Goal: Task Accomplishment & Management: Complete application form

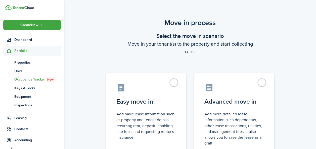
scroll to position [22, 0]
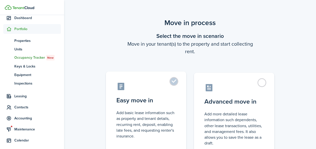
click at [176, 80] on label "Easy move in Add basic lease information such as property and tenant details, r…" at bounding box center [146, 114] width 80 height 84
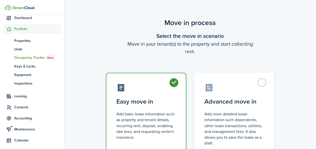
radio input "true"
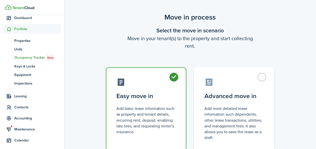
scroll to position [42, 0]
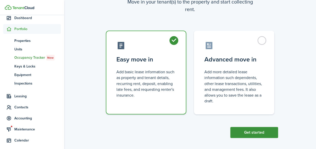
click at [263, 138] on button "Get started" at bounding box center [254, 132] width 48 height 11
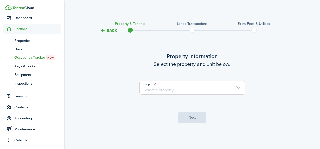
click at [185, 88] on input "Property" at bounding box center [192, 88] width 106 height 14
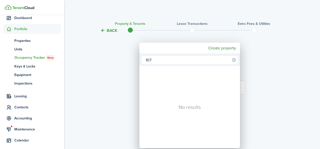
type input "107"
click at [260, 39] on div at bounding box center [160, 75] width 400 height 230
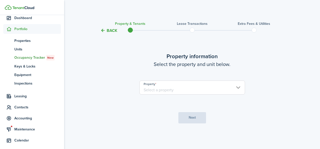
click at [193, 89] on input "Property" at bounding box center [192, 88] width 106 height 14
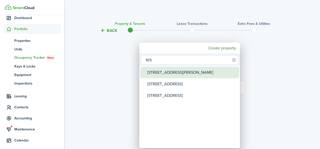
type input "105"
click at [169, 75] on div "[STREET_ADDRESS][PERSON_NAME]" at bounding box center [191, 73] width 89 height 12
type input "[STREET_ADDRESS][PERSON_NAME]"
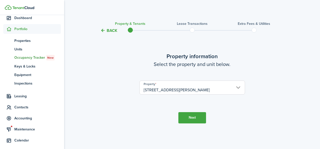
click at [189, 120] on button "Next" at bounding box center [192, 117] width 28 height 11
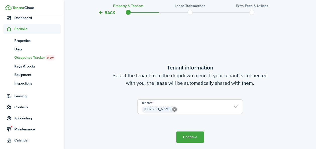
scroll to position [116, 0]
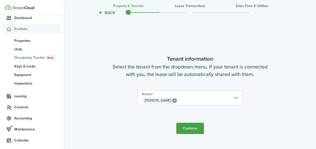
click at [191, 129] on button "Continue" at bounding box center [190, 128] width 28 height 11
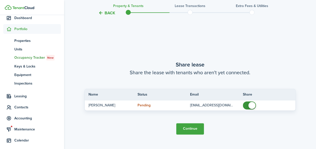
scroll to position [265, 0]
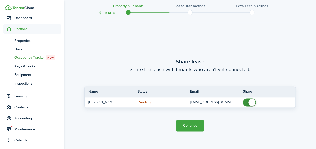
click at [190, 126] on button "Continue" at bounding box center [190, 125] width 28 height 11
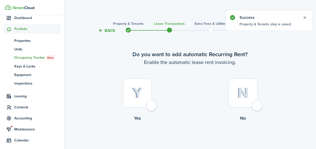
click at [147, 88] on div at bounding box center [137, 93] width 29 height 29
radio input "true"
click at [147, 88] on tc-wizard-step "Do you want to add automatic Recurring Rent? Enable the automatic lease rent in…" at bounding box center [190, 99] width 211 height 118
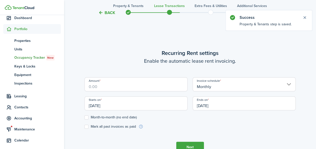
scroll to position [138, 0]
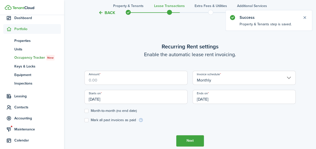
click at [136, 82] on input "Amount" at bounding box center [136, 78] width 103 height 14
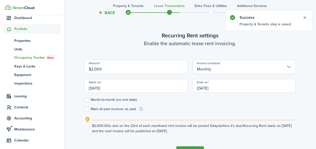
type input "$2,000.00"
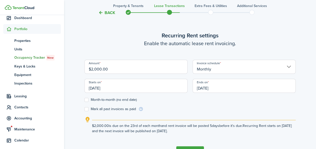
click at [105, 88] on input "[DATE]" at bounding box center [136, 86] width 103 height 14
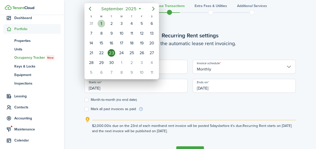
click at [102, 22] on div "1" at bounding box center [102, 24] width 8 height 8
type input "[DATE]"
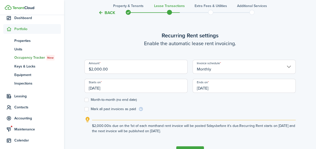
click at [86, 98] on label "Month-to-month (no end date)" at bounding box center [111, 100] width 52 height 4
click at [85, 100] on input "Month-to-month (no end date)" at bounding box center [84, 100] width 0 height 0
checkbox input "true"
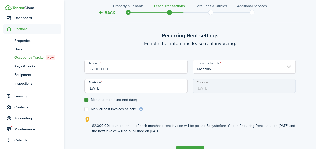
click at [87, 110] on label "Mark all past invoices as paid" at bounding box center [111, 109] width 52 height 4
click at [85, 109] on input "Mark all past invoices as paid" at bounding box center [84, 109] width 0 height 0
click at [86, 110] on label "Mark all past invoices as paid" at bounding box center [111, 109] width 52 height 4
click at [85, 109] on input "Mark all past invoices as paid" at bounding box center [84, 109] width 0 height 0
checkbox input "false"
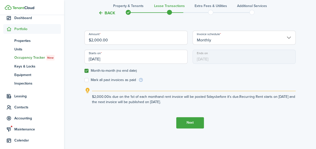
scroll to position [172, 0]
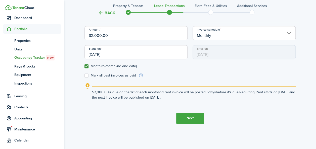
click at [197, 116] on button "Next" at bounding box center [190, 118] width 28 height 11
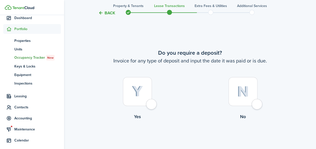
scroll to position [288, 0]
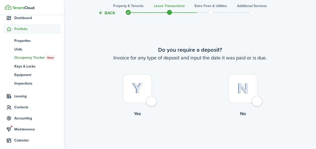
click at [237, 87] on img at bounding box center [243, 88] width 12 height 11
radio input "true"
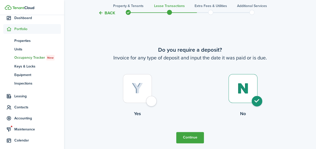
click at [190, 135] on button "Continue" at bounding box center [190, 137] width 28 height 11
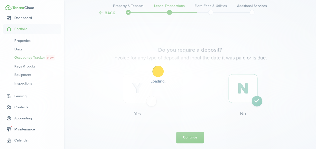
scroll to position [0, 0]
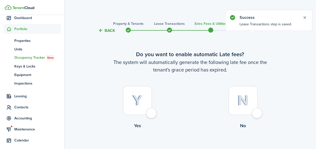
click at [150, 104] on div at bounding box center [137, 100] width 29 height 29
radio input "true"
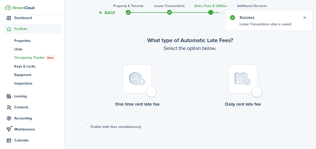
click at [143, 91] on div at bounding box center [137, 79] width 29 height 29
radio input "true"
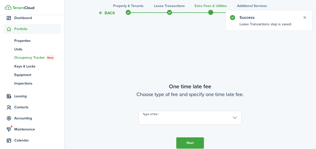
scroll to position [295, 0]
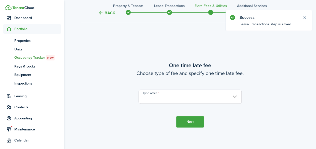
click at [229, 100] on input "Type of fee" at bounding box center [190, 97] width 103 height 14
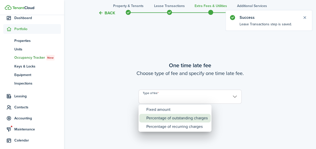
click at [163, 119] on div "Percentage of outstanding charges" at bounding box center [176, 118] width 61 height 9
type input "Percentage of outstanding charges"
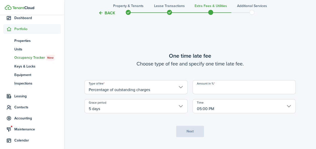
click at [218, 91] on input "Amount in %" at bounding box center [244, 87] width 103 height 14
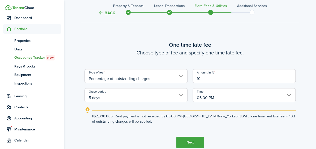
type input "10"
click at [182, 95] on input "5 days" at bounding box center [136, 95] width 103 height 14
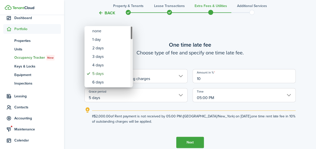
click at [131, 65] on div "Grace period" at bounding box center [131, 56] width 3 height 61
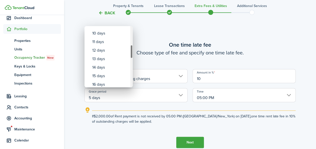
drag, startPoint x: 132, startPoint y: 63, endPoint x: 131, endPoint y: 51, distance: 12.1
click at [131, 51] on div "Grace period" at bounding box center [131, 52] width 3 height 14
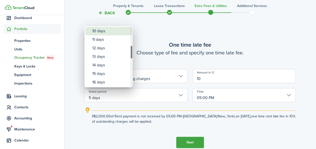
click at [112, 34] on div "10 days" at bounding box center [110, 31] width 37 height 9
type input "10 days"
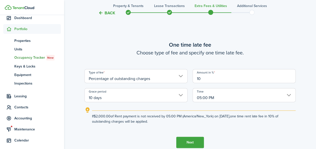
click at [191, 142] on button "Next" at bounding box center [190, 142] width 28 height 11
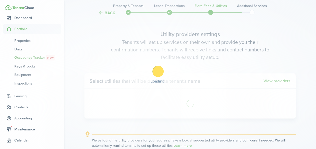
scroll to position [491, 0]
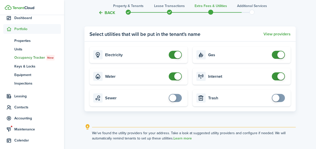
click at [196, 121] on lease-wizard-utility "Utility providers settings Tenants will set up services on their own and provid…" at bounding box center [190, 62] width 211 height 158
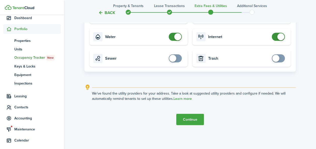
click at [193, 120] on button "Continue" at bounding box center [190, 119] width 28 height 11
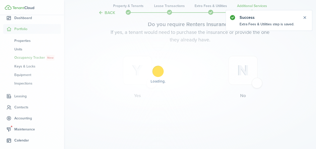
scroll to position [0, 0]
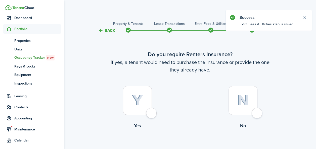
click at [236, 94] on div at bounding box center [243, 100] width 29 height 29
radio input "true"
click at [236, 94] on div at bounding box center [243, 100] width 29 height 29
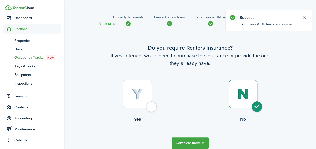
scroll to position [15, 0]
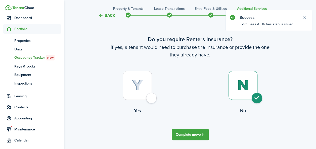
click at [186, 136] on button "Complete move in" at bounding box center [190, 134] width 37 height 11
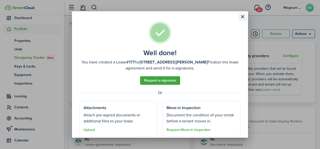
click at [243, 17] on button "Close modal" at bounding box center [242, 17] width 9 height 9
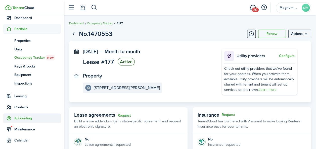
click at [23, 120] on span "Accounting" at bounding box center [37, 118] width 47 height 5
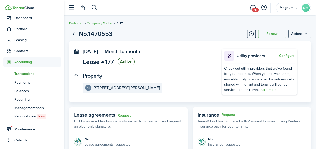
click at [18, 74] on span "Transactions" at bounding box center [37, 73] width 47 height 5
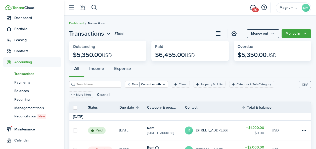
click at [88, 85] on input "search" at bounding box center [97, 84] width 44 height 5
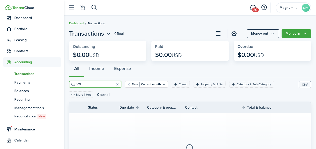
type input "105"
click at [208, 85] on filter-tag-label "Property & Units" at bounding box center [212, 84] width 22 height 5
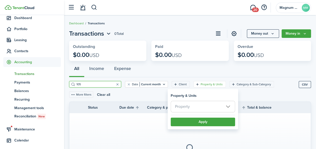
click at [187, 107] on span "Property" at bounding box center [182, 107] width 15 height 6
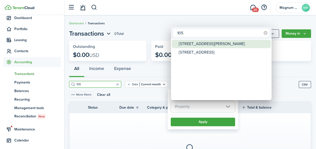
type input "105"
click at [196, 42] on div "[STREET_ADDRESS][PERSON_NAME]" at bounding box center [223, 44] width 89 height 9
type input "[STREET_ADDRESS][PERSON_NAME]"
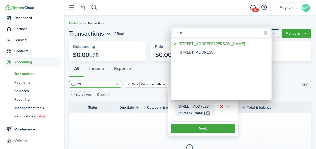
click at [195, 122] on div at bounding box center [158, 75] width 397 height 230
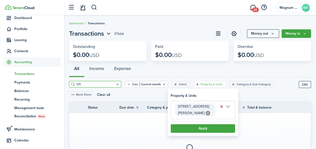
drag, startPoint x: 195, startPoint y: 122, endPoint x: 158, endPoint y: 116, distance: 36.9
click at [199, 124] on button "Apply" at bounding box center [203, 128] width 64 height 9
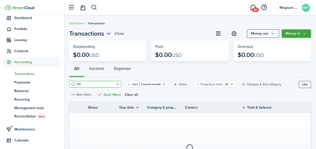
click at [89, 84] on input "105" at bounding box center [97, 84] width 44 height 5
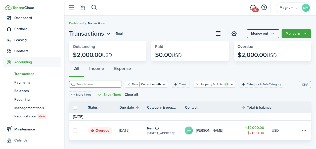
scroll to position [8, 0]
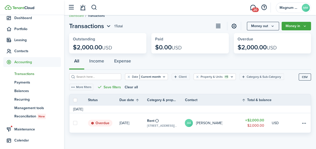
click at [118, 124] on link "Overdue" at bounding box center [103, 123] width 31 height 20
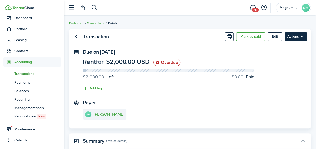
click at [299, 37] on menu-btn "Actions" at bounding box center [296, 36] width 23 height 9
click at [226, 104] on panel-main-section "Payer AA [PERSON_NAME]" at bounding box center [190, 110] width 214 height 21
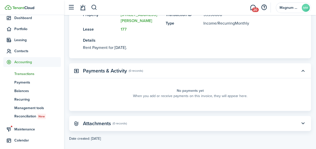
scroll to position [9, 0]
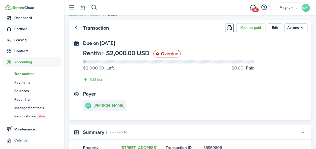
click at [309, 58] on panel-main-body "Due on [DATE] Rent for $2,000.00 USD Overdue $2,000.00 Left $0.00 Paid Add tag …" at bounding box center [190, 79] width 242 height 79
click at [303, 30] on menu-btn "Actions" at bounding box center [296, 28] width 23 height 9
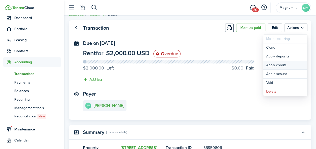
click at [275, 64] on button "Apply credits" at bounding box center [285, 65] width 44 height 9
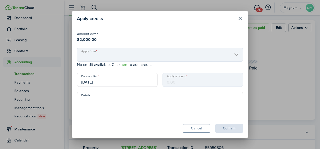
click at [114, 54] on mbsc-scroller "Apply from" at bounding box center [160, 55] width 166 height 14
click at [231, 56] on mbsc-scroller "Apply from" at bounding box center [160, 55] width 166 height 14
click at [241, 19] on button "Close modal" at bounding box center [240, 18] width 9 height 9
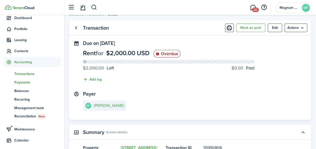
click at [21, 83] on span "Payments" at bounding box center [37, 82] width 47 height 5
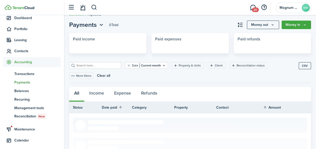
click at [21, 83] on span "Payments" at bounding box center [37, 82] width 47 height 5
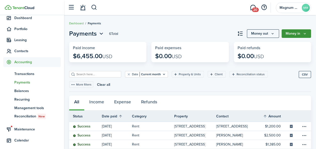
click at [299, 34] on button "Money in" at bounding box center [296, 33] width 29 height 9
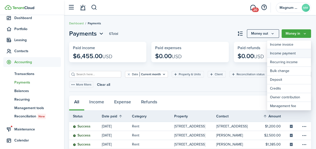
click at [282, 54] on link "Income payment" at bounding box center [289, 53] width 44 height 9
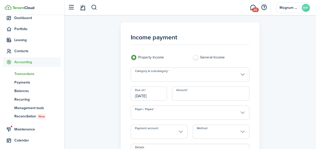
click at [165, 77] on input "Category & subcategory" at bounding box center [190, 75] width 119 height 14
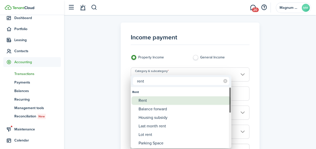
type input "rent"
click at [156, 100] on div "Rent" at bounding box center [183, 101] width 89 height 9
type input "Rent"
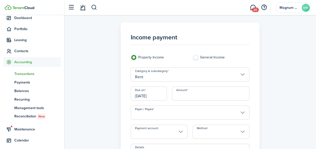
click at [158, 112] on input "Payer / Payee" at bounding box center [190, 113] width 119 height 14
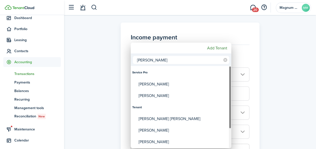
type input "[PERSON_NAME]"
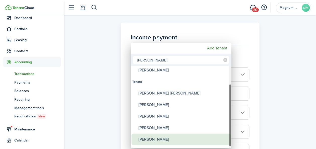
drag, startPoint x: 229, startPoint y: 118, endPoint x: 226, endPoint y: 138, distance: 20.1
click at [226, 138] on mbsc-scrollview-base "Service Pro [PERSON_NAME] [PERSON_NAME] Tenant [PERSON_NAME] [PERSON_NAME] [PER…" at bounding box center [181, 107] width 101 height 81
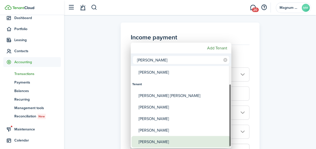
click at [178, 140] on div "[PERSON_NAME]" at bounding box center [183, 142] width 89 height 12
type input "[PERSON_NAME]"
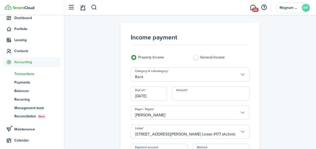
click at [177, 99] on input "Amount" at bounding box center [211, 94] width 78 height 14
click at [149, 97] on input "[DATE]" at bounding box center [149, 94] width 36 height 14
type input "$500.00"
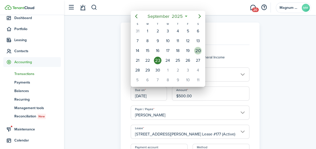
click at [198, 49] on div "20" at bounding box center [198, 51] width 8 height 8
type input "[DATE]"
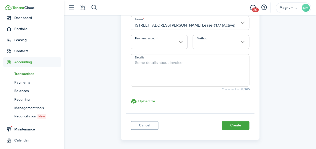
scroll to position [110, 0]
click at [236, 127] on button "Create" at bounding box center [236, 125] width 28 height 9
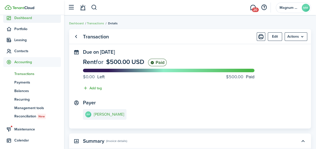
click at [24, 17] on span "Dashboard" at bounding box center [37, 17] width 47 height 5
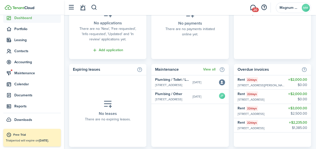
scroll to position [253, 0]
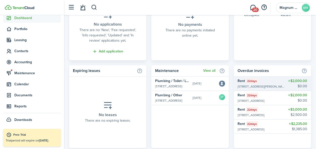
click at [243, 88] on widget-list-item-description "[STREET_ADDRESS][PERSON_NAME]" at bounding box center [261, 87] width 47 height 5
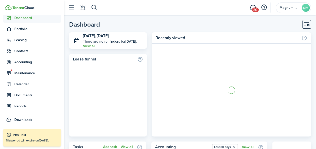
scroll to position [254, 0]
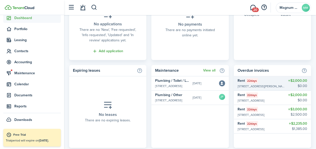
click at [298, 80] on p "$2,000.00" at bounding box center [297, 80] width 19 height 5
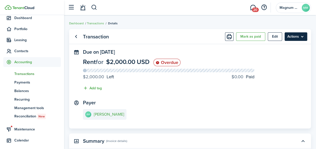
click at [296, 37] on menu-btn "Actions" at bounding box center [296, 36] width 23 height 9
click at [217, 95] on panel-main-body "Due on [DATE] Rent for $2,000.00 USD Overdue $2,000.00 Left $0.00 Paid Add tag …" at bounding box center [190, 88] width 242 height 79
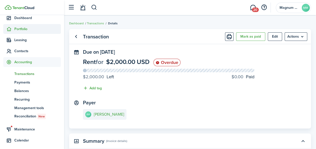
click at [26, 30] on span "Portfolio" at bounding box center [37, 28] width 47 height 5
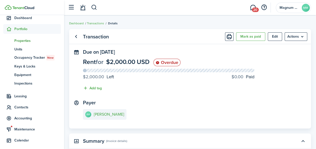
click at [23, 41] on span "Properties" at bounding box center [37, 40] width 47 height 5
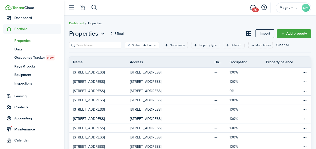
click at [103, 47] on input "search" at bounding box center [97, 45] width 44 height 5
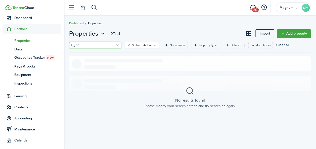
type input "1"
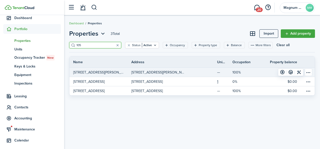
type input "105"
click at [101, 75] on link "[STREET_ADDRESS][PERSON_NAME]" at bounding box center [100, 72] width 62 height 9
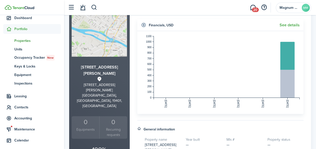
scroll to position [46, 0]
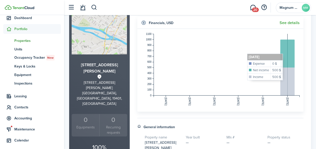
click at [292, 56] on rect at bounding box center [227, 65] width 146 height 62
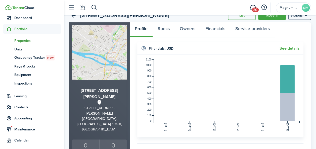
scroll to position [18, 0]
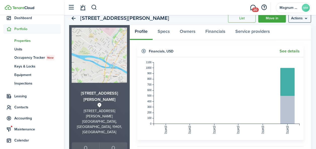
click at [295, 52] on link "See details" at bounding box center [290, 51] width 20 height 5
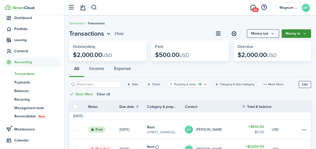
click at [304, 34] on icon "Money in" at bounding box center [305, 34] width 4 height 4
click at [304, 33] on icon "Money in" at bounding box center [305, 34] width 4 height 4
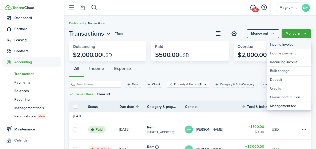
click at [284, 46] on link "Income invoice" at bounding box center [289, 44] width 44 height 9
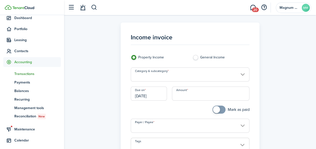
click at [171, 76] on input "Category & subcategory" at bounding box center [190, 75] width 119 height 14
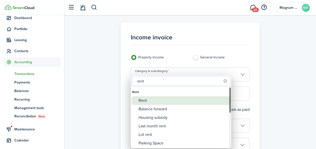
type input "rent"
click at [158, 101] on div "Rent" at bounding box center [183, 101] width 89 height 9
type input "Rent"
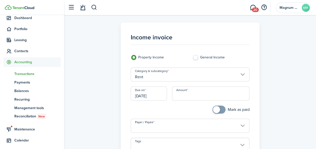
click at [183, 98] on input "Amount" at bounding box center [211, 94] width 78 height 14
click at [158, 97] on input "[DATE]" at bounding box center [149, 94] width 36 height 14
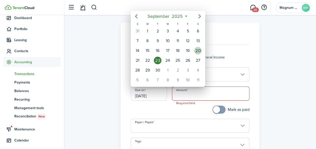
click at [197, 53] on div "20" at bounding box center [198, 51] width 8 height 8
type input "[DATE]"
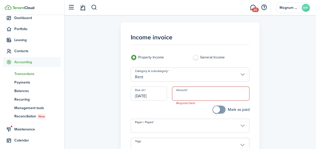
click at [187, 95] on input "Amount" at bounding box center [211, 94] width 78 height 14
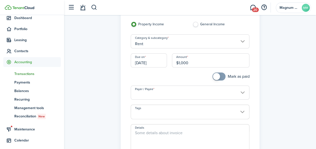
scroll to position [71, 0]
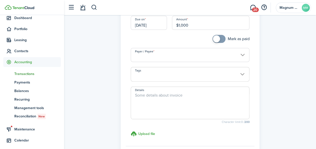
click at [186, 56] on input "Payer / Payee" at bounding box center [190, 55] width 119 height 14
type input "$1,000.00"
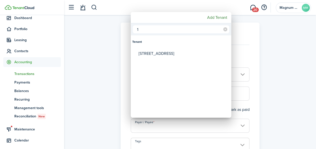
scroll to position [0, 0]
type input "1"
click at [294, 39] on div at bounding box center [158, 75] width 397 height 230
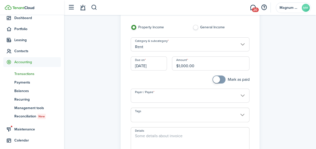
scroll to position [69, 0]
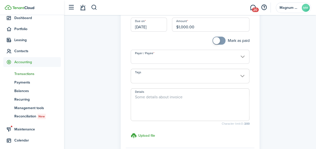
click at [162, 59] on input "Payer / Payee" at bounding box center [190, 57] width 119 height 14
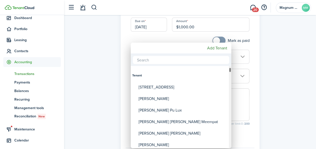
click at [231, 70] on div "Payer / Payee" at bounding box center [230, 70] width 3 height 5
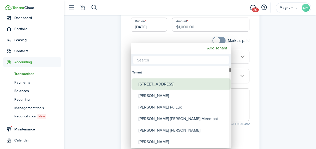
click at [165, 86] on div "[STREET_ADDRESS]" at bounding box center [183, 84] width 89 height 12
type input "[STREET_ADDRESS]"
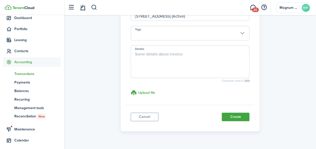
scroll to position [142, 0]
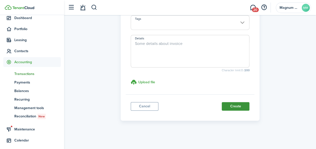
click at [236, 106] on button "Create" at bounding box center [236, 106] width 28 height 9
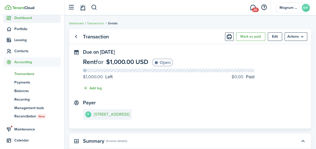
click at [22, 19] on span "Dashboard" at bounding box center [37, 17] width 47 height 5
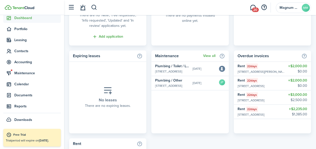
scroll to position [264, 0]
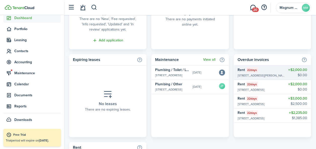
click at [303, 67] on p "$2,000.00" at bounding box center [297, 69] width 19 height 5
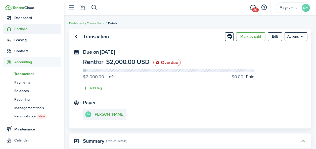
click at [18, 28] on span "Portfolio" at bounding box center [37, 28] width 47 height 5
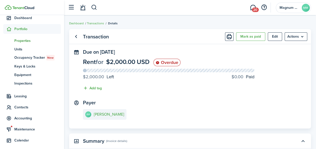
click at [21, 41] on span "Properties" at bounding box center [37, 40] width 47 height 5
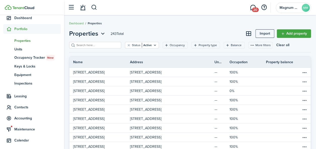
click at [88, 46] on input "search" at bounding box center [97, 45] width 44 height 5
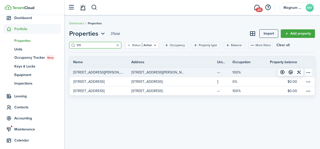
type input "105"
click at [93, 74] on p "[STREET_ADDRESS][PERSON_NAME]" at bounding box center [98, 72] width 51 height 5
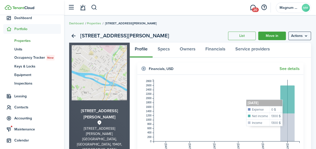
click at [285, 102] on rect at bounding box center [227, 111] width 146 height 62
click at [287, 99] on rect at bounding box center [227, 111] width 146 height 62
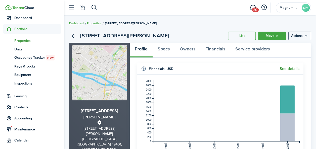
click at [290, 69] on link "See details" at bounding box center [290, 69] width 20 height 5
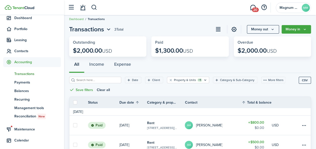
scroll to position [4, 0]
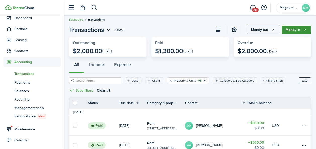
click at [294, 28] on button "Money in" at bounding box center [296, 30] width 29 height 9
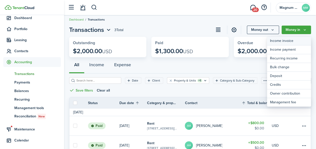
click at [282, 41] on link "Income invoice" at bounding box center [289, 41] width 44 height 9
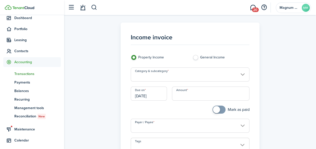
click at [180, 77] on input "Category & subcategory" at bounding box center [190, 75] width 119 height 14
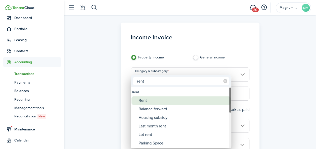
type input "rent"
click at [151, 103] on div "Rent" at bounding box center [183, 101] width 89 height 9
type input "Rent"
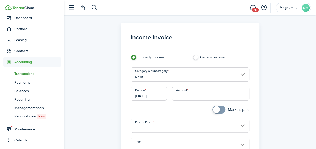
click at [154, 96] on input "[DATE]" at bounding box center [149, 94] width 36 height 14
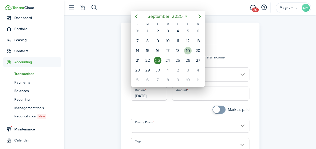
click at [187, 50] on div "19" at bounding box center [188, 51] width 8 height 8
type input "[DATE]"
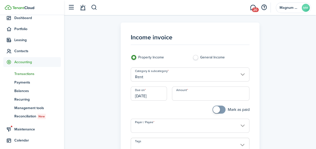
click at [181, 98] on input "Amount" at bounding box center [211, 94] width 78 height 14
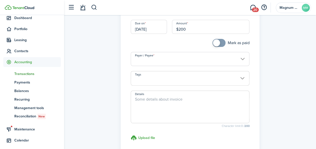
click at [244, 59] on input "Payer / Payee" at bounding box center [190, 59] width 119 height 14
type input "$200.00"
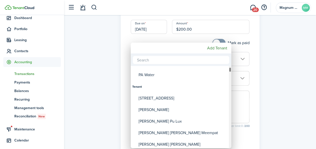
click at [230, 69] on div "Payer / Payee" at bounding box center [230, 69] width 3 height 5
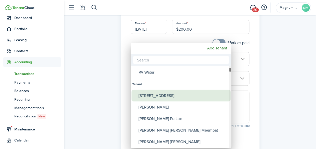
click at [171, 98] on div "[STREET_ADDRESS]" at bounding box center [183, 96] width 89 height 12
type input "[STREET_ADDRESS]"
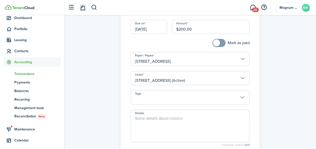
click at [185, 82] on input "[STREET_ADDRESS] (Active)" at bounding box center [190, 78] width 119 height 14
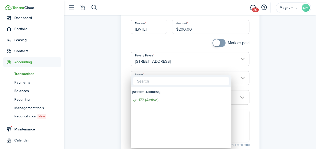
click at [260, 87] on div at bounding box center [158, 75] width 397 height 230
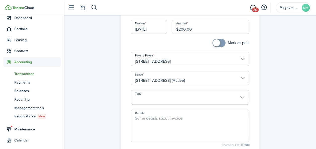
click at [241, 57] on input "[STREET_ADDRESS]" at bounding box center [190, 59] width 119 height 14
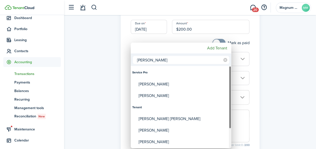
type input "[PERSON_NAME]"
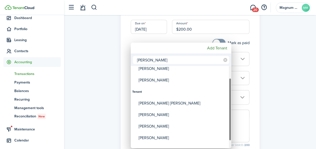
drag, startPoint x: 231, startPoint y: 124, endPoint x: 228, endPoint y: 137, distance: 13.0
click at [228, 137] on mbsc-scrollview-base "Service Pro [PERSON_NAME] [PERSON_NAME] Tenant [PERSON_NAME] [PERSON_NAME] [PER…" at bounding box center [181, 107] width 101 height 81
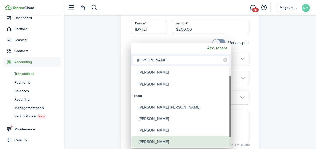
click at [202, 141] on div "[PERSON_NAME]" at bounding box center [183, 142] width 89 height 12
type input "[PERSON_NAME]"
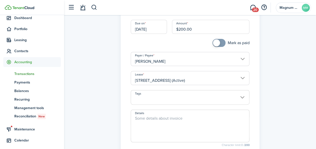
click at [238, 79] on input "[STREET_ADDRESS] (Active)" at bounding box center [190, 78] width 119 height 14
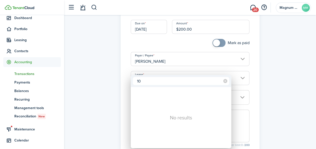
type input "1"
click at [268, 108] on div at bounding box center [158, 75] width 397 height 230
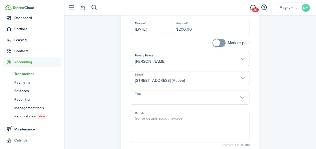
scroll to position [140, 0]
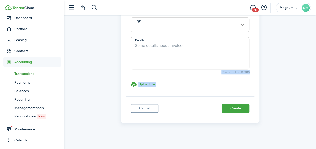
drag, startPoint x: 314, startPoint y: 105, endPoint x: 316, endPoint y: 61, distance: 43.8
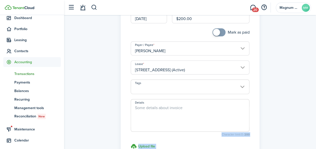
scroll to position [57, 0]
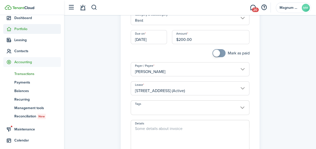
click at [17, 28] on span "Portfolio" at bounding box center [37, 28] width 47 height 5
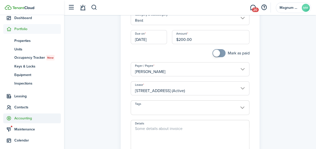
click at [24, 117] on span "Accounting" at bounding box center [37, 118] width 47 height 5
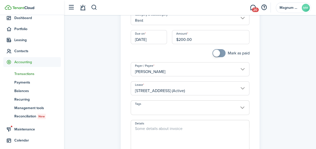
click at [25, 75] on span "Transactions" at bounding box center [37, 73] width 47 height 5
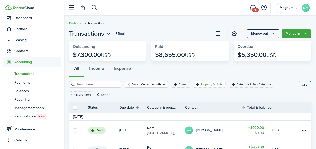
click at [207, 86] on filter-tag-label "Property & Units" at bounding box center [212, 84] width 22 height 5
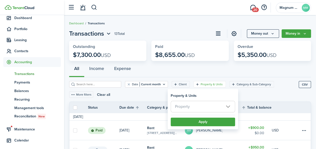
click at [192, 107] on span "Property" at bounding box center [203, 106] width 64 height 11
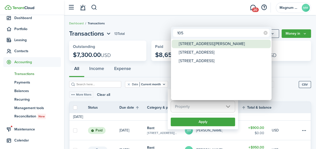
type input "105"
click at [199, 44] on div "[STREET_ADDRESS][PERSON_NAME]" at bounding box center [223, 44] width 89 height 9
type input "[STREET_ADDRESS][PERSON_NAME]"
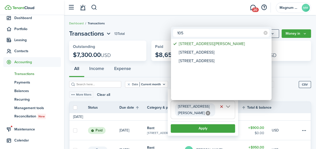
click at [202, 122] on div at bounding box center [158, 75] width 397 height 230
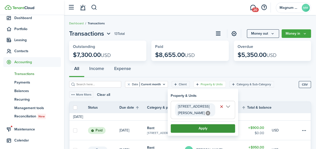
click at [212, 124] on button "Apply" at bounding box center [203, 128] width 64 height 9
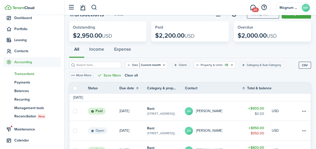
scroll to position [6, 0]
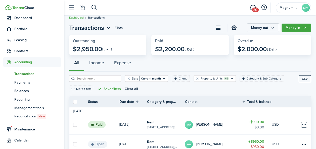
click at [304, 125] on table-menu-btn-icon at bounding box center [304, 125] width 6 height 6
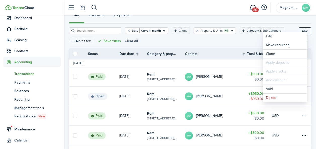
scroll to position [55, 0]
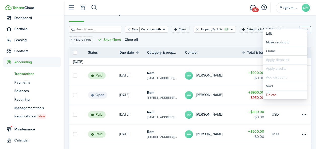
click at [314, 105] on page-view-layout "Transactions 5 Total Money out Money in Outstanding $2,950.00 USD Paid $2,200.0…" at bounding box center [190, 71] width 252 height 198
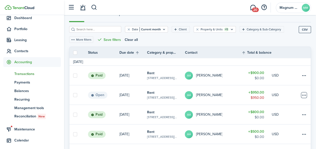
click at [304, 96] on table-menu-btn-icon at bounding box center [304, 95] width 6 height 6
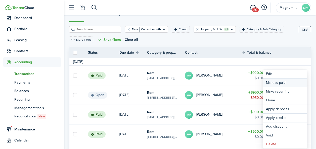
click at [288, 83] on link "Mark as paid" at bounding box center [285, 83] width 44 height 9
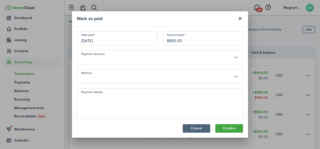
click at [189, 130] on button "Cancel" at bounding box center [197, 128] width 28 height 9
